Goal: Transaction & Acquisition: Purchase product/service

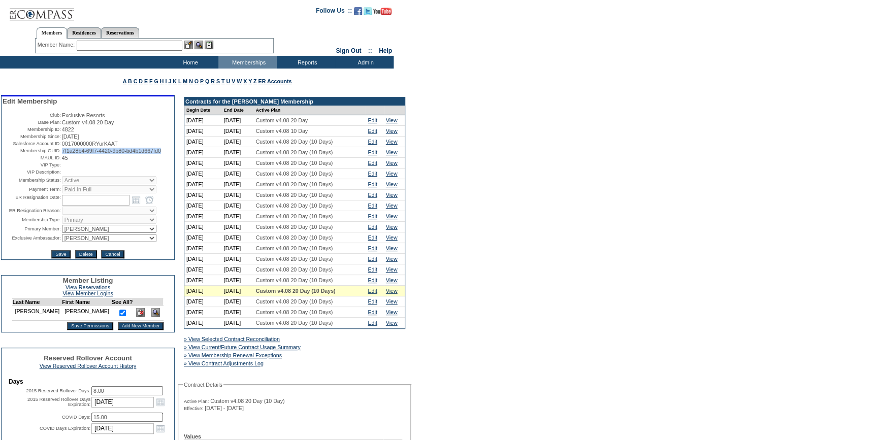
drag, startPoint x: 85, startPoint y: 159, endPoint x: 59, endPoint y: 155, distance: 26.7
click at [62, 154] on td "7f1a28b4-69f7-4420-9b80-bd4b1d667fd0" at bounding box center [117, 151] width 111 height 6
click at [362, 112] on td "Renewal Admin" at bounding box center [367, 110] width 59 height 10
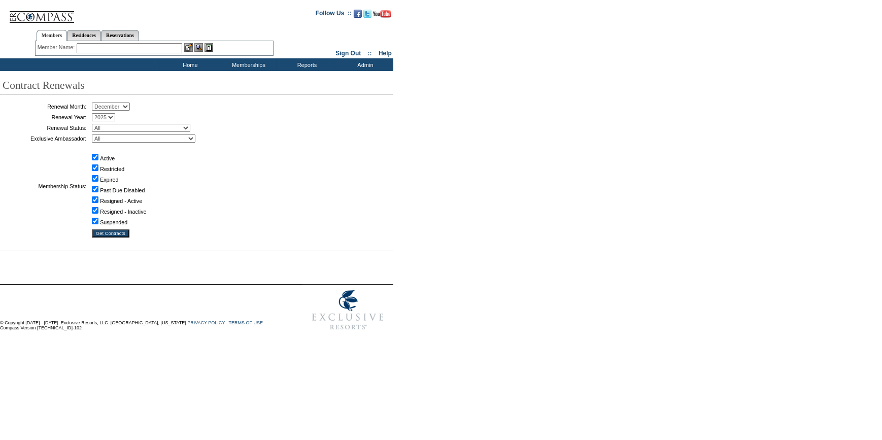
drag, startPoint x: 112, startPoint y: 106, endPoint x: 110, endPoint y: 112, distance: 5.9
click at [112, 106] on select "January February March April May June July August September October November De…" at bounding box center [111, 107] width 38 height 8
select select "9"
click at [95, 103] on select "January February March April May June July August September October November De…" at bounding box center [111, 107] width 38 height 8
drag, startPoint x: 111, startPoint y: 231, endPoint x: 122, endPoint y: 233, distance: 10.9
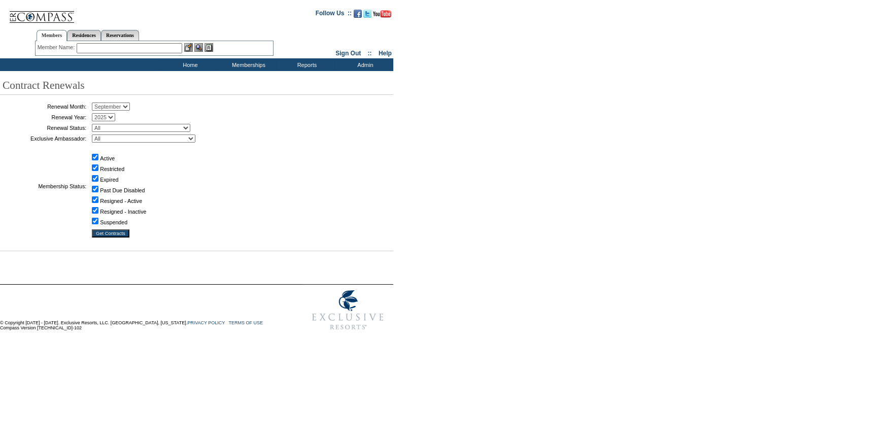
click at [111, 232] on input "Get Contracts" at bounding box center [111, 233] width 38 height 8
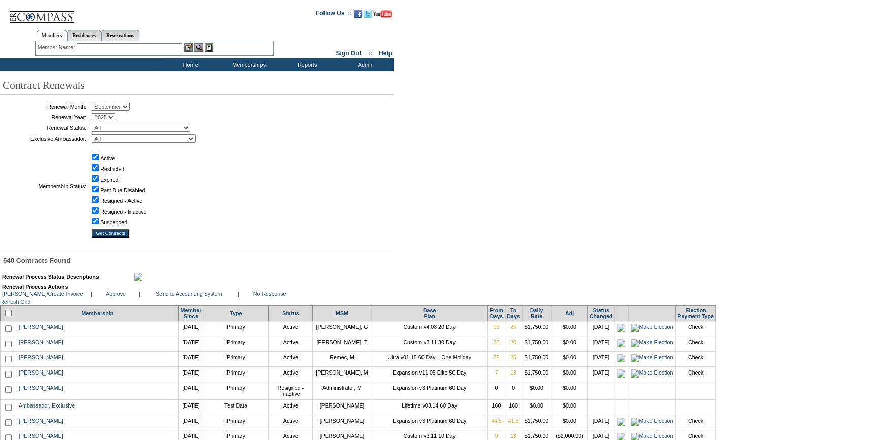
scroll to position [2895, 0]
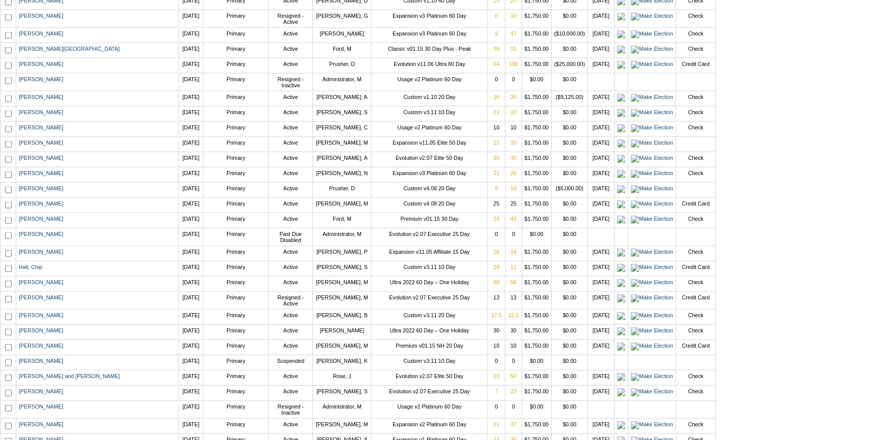
drag, startPoint x: 617, startPoint y: 218, endPoint x: 511, endPoint y: 239, distance: 107.7
click at [631, 193] on img at bounding box center [652, 189] width 42 height 8
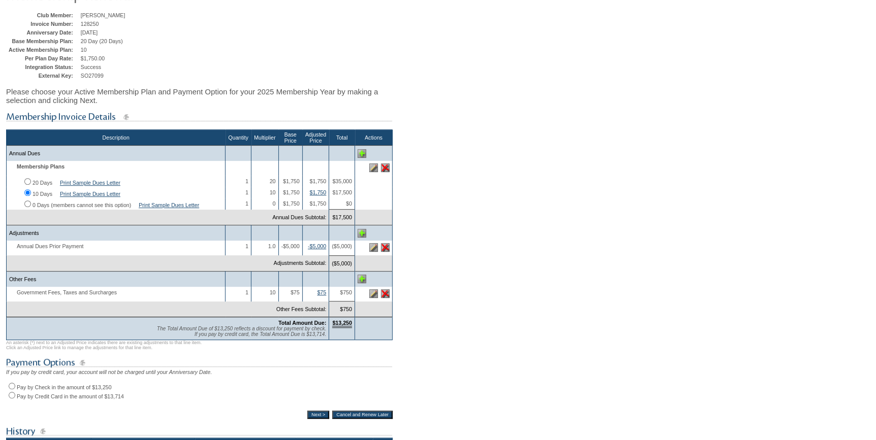
scroll to position [92, 0]
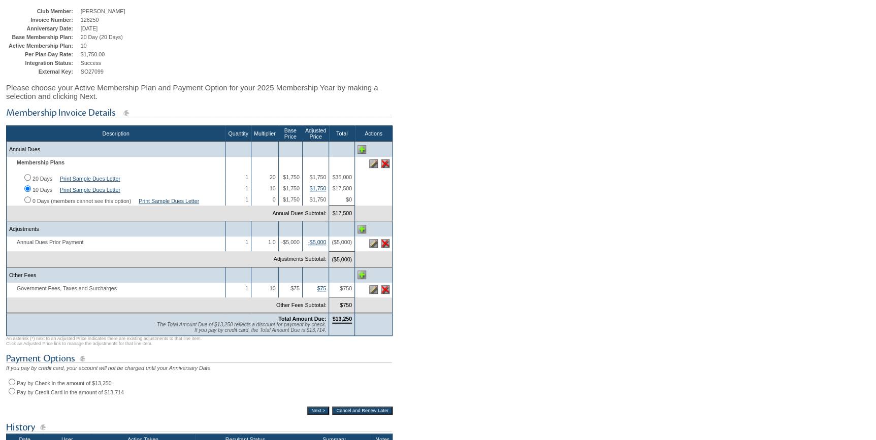
click at [13, 394] on input "Pay by Credit Card in the amount of $13,714" at bounding box center [12, 391] width 7 height 7
radio input "true"
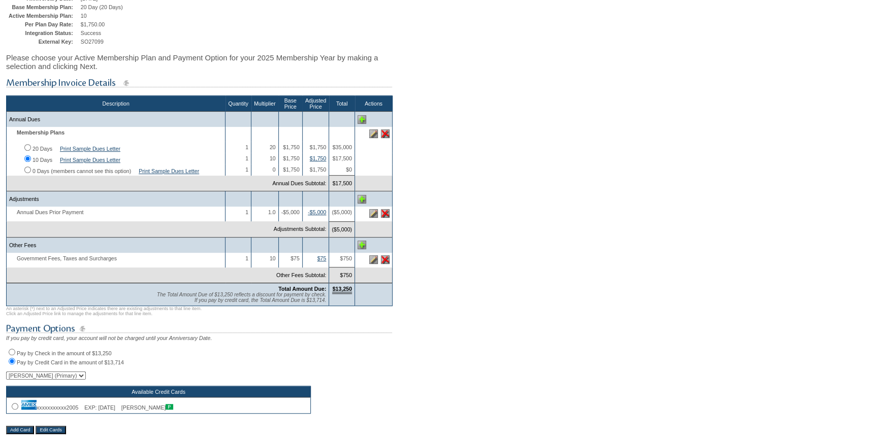
scroll to position [138, 0]
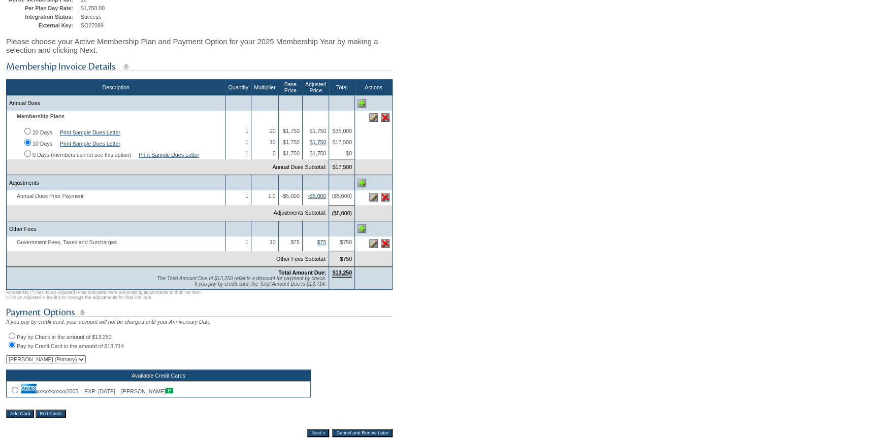
drag, startPoint x: 15, startPoint y: 402, endPoint x: 63, endPoint y: 390, distance: 49.6
click at [15, 393] on input "radio" at bounding box center [15, 390] width 7 height 7
radio input "true"
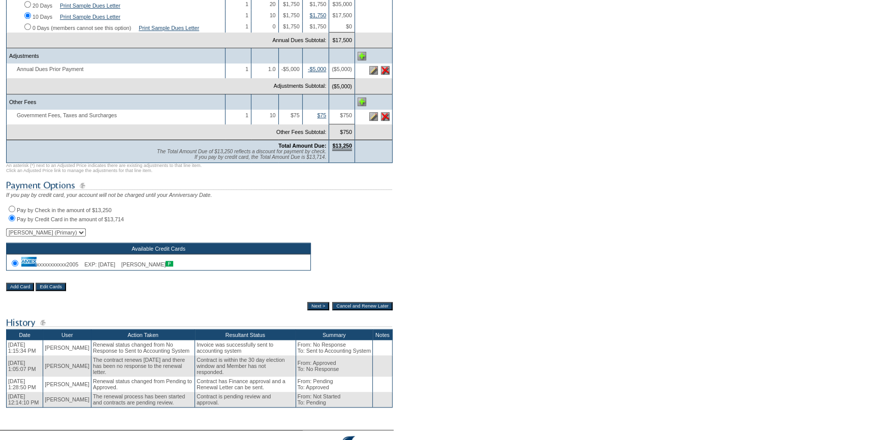
scroll to position [277, 0]
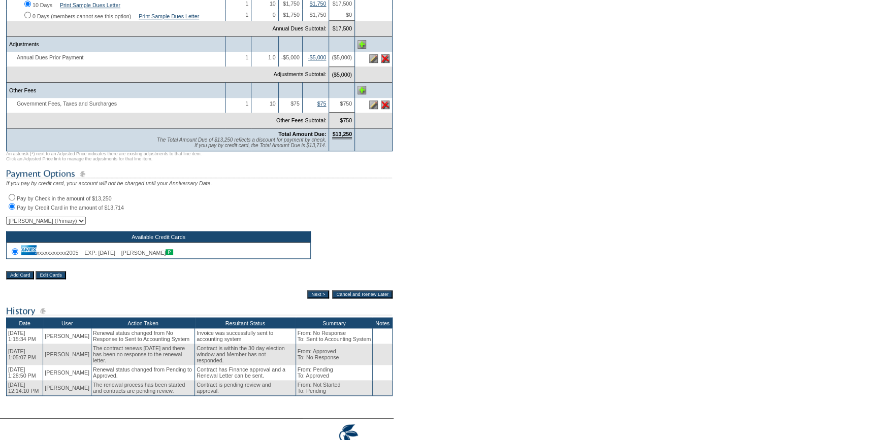
click at [311, 299] on input "Next >" at bounding box center [318, 294] width 22 height 8
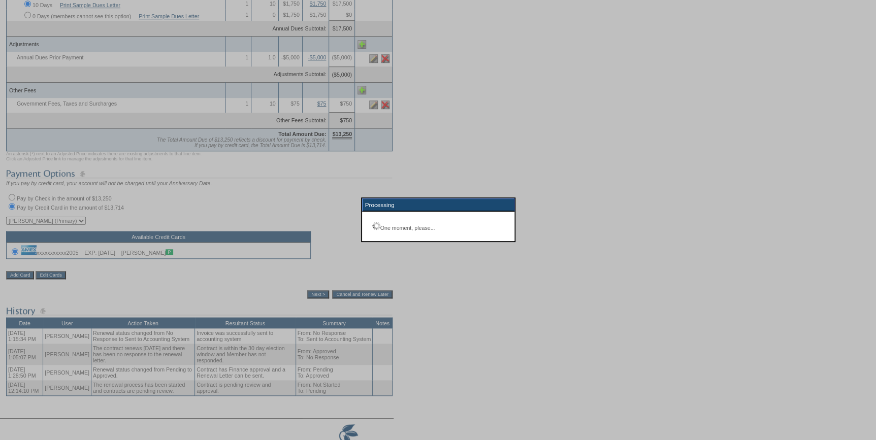
scroll to position [132, 0]
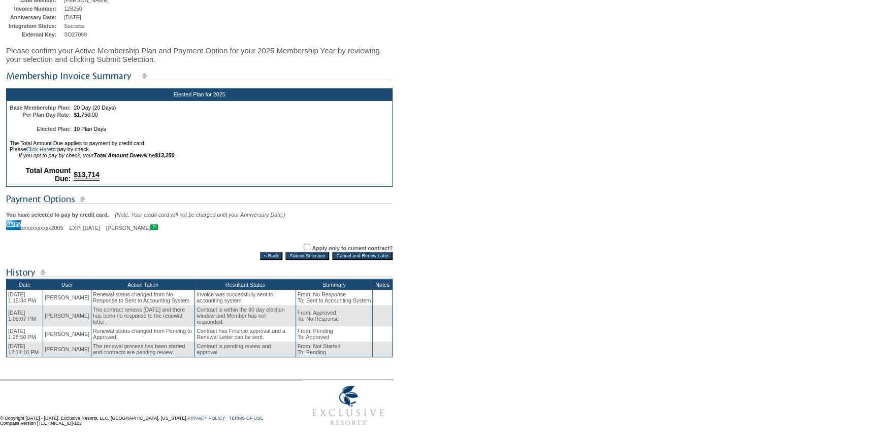
click at [310, 252] on input "Submit Selection" at bounding box center [307, 256] width 44 height 8
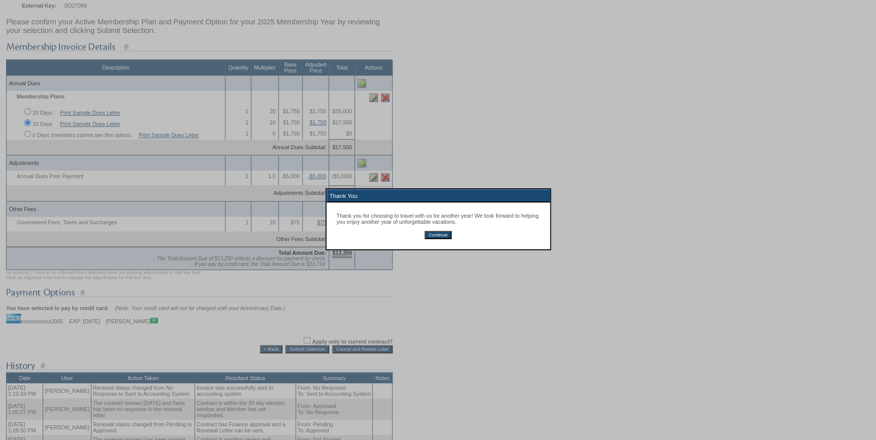
click at [442, 235] on input "Continue" at bounding box center [437, 235] width 27 height 8
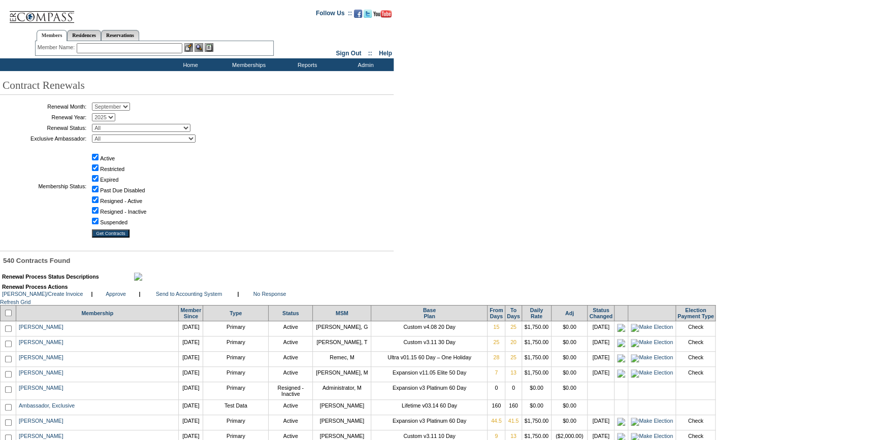
click at [142, 48] on input "text" at bounding box center [130, 48] width 106 height 10
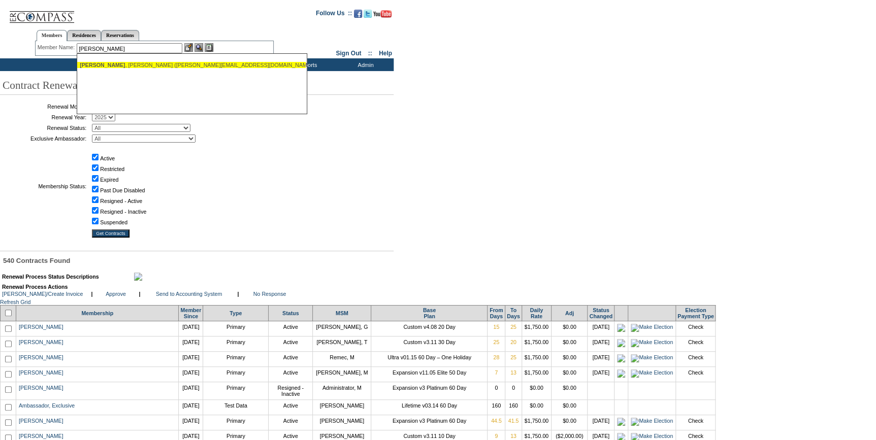
click at [125, 65] on div "[PERSON_NAME][GEOGRAPHIC_DATA] ([PERSON_NAME][EMAIL_ADDRESS][DOMAIN_NAME])" at bounding box center [191, 65] width 223 height 6
type input "[PERSON_NAME][GEOGRAPHIC_DATA] ([PERSON_NAME][EMAIL_ADDRESS][DOMAIN_NAME])"
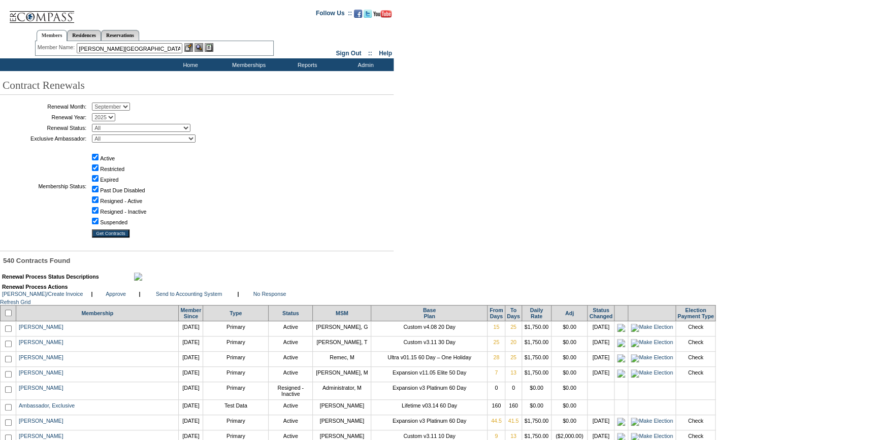
click at [188, 46] on img at bounding box center [188, 47] width 9 height 9
